Goal: Information Seeking & Learning: Learn about a topic

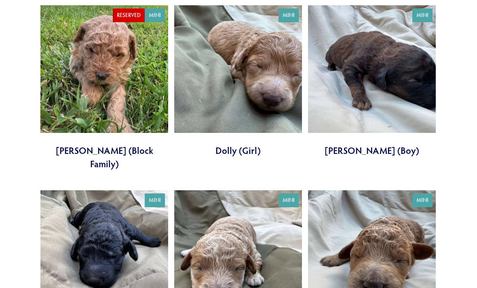
scroll to position [1554, 0]
click at [398, 82] on link at bounding box center [372, 81] width 128 height 152
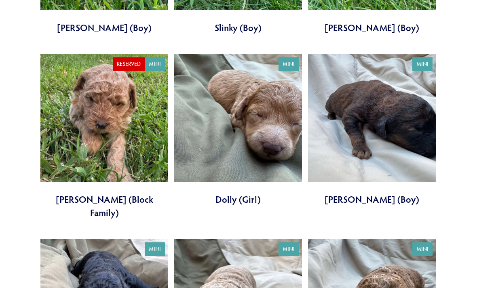
scroll to position [1501, 0]
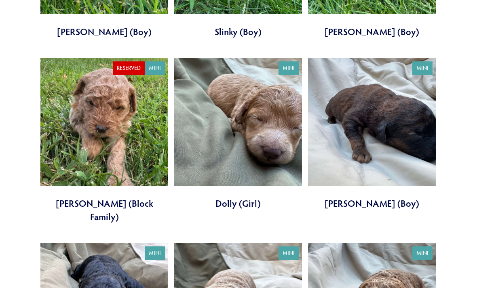
click at [269, 126] on link at bounding box center [238, 135] width 128 height 152
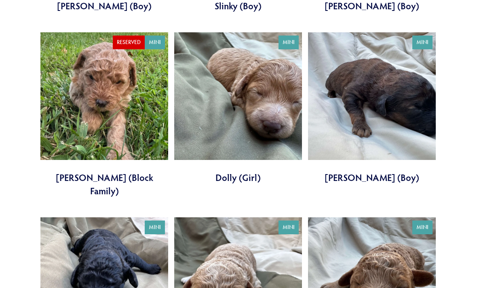
scroll to position [1527, 0]
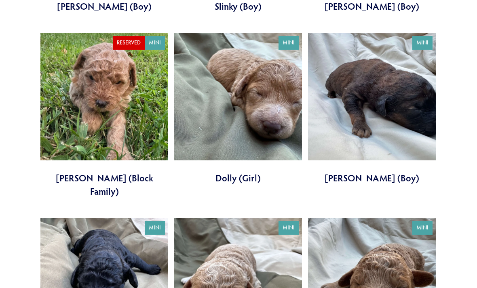
click at [394, 118] on link at bounding box center [372, 109] width 128 height 152
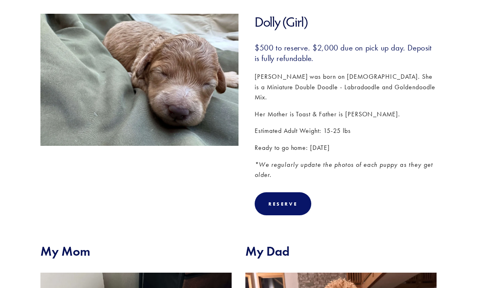
scroll to position [116, 0]
